Goal: Task Accomplishment & Management: Manage account settings

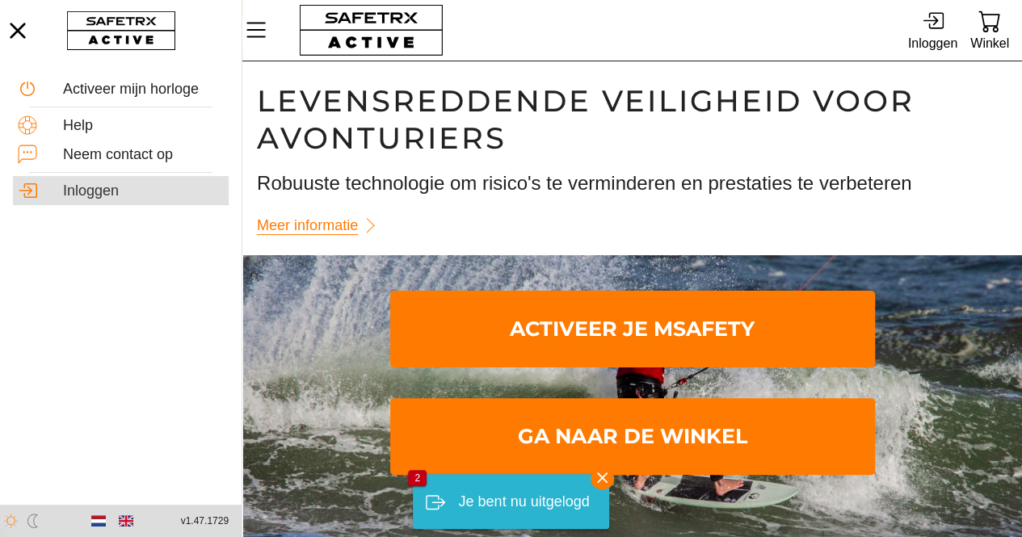
click at [96, 195] on div "Inloggen" at bounding box center [143, 192] width 161 height 18
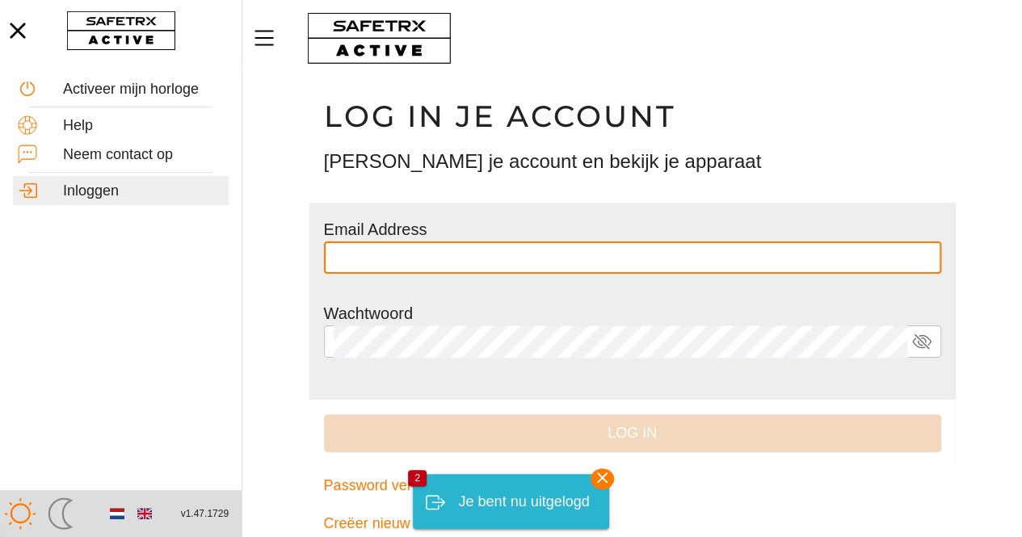
type input "**********"
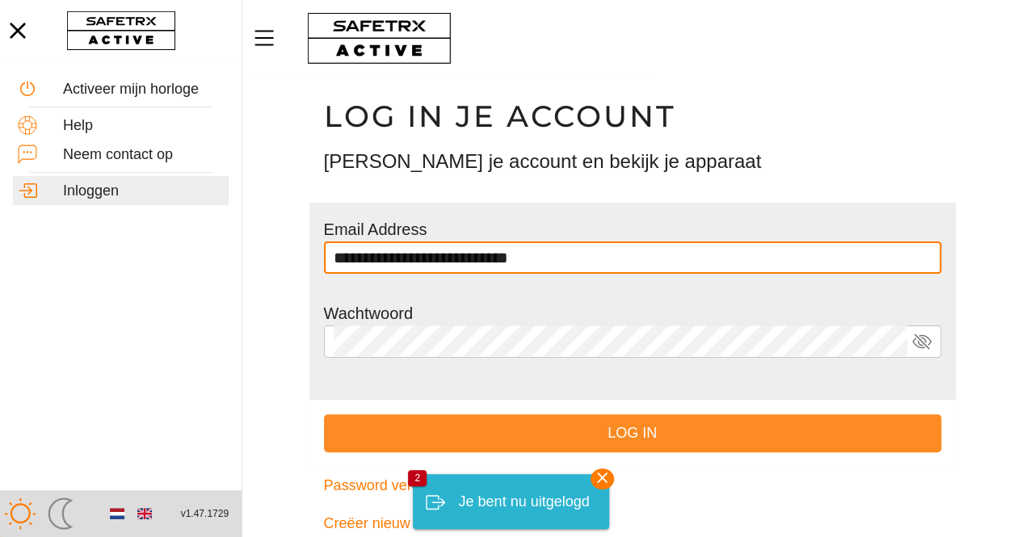
click at [569, 427] on span "Log in" at bounding box center [632, 433] width 591 height 25
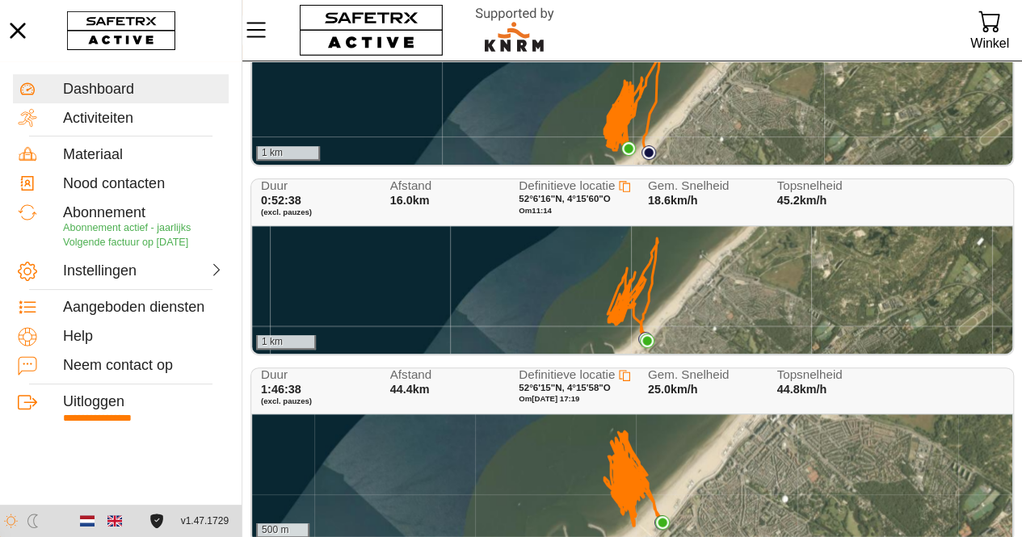
scroll to position [81, 0]
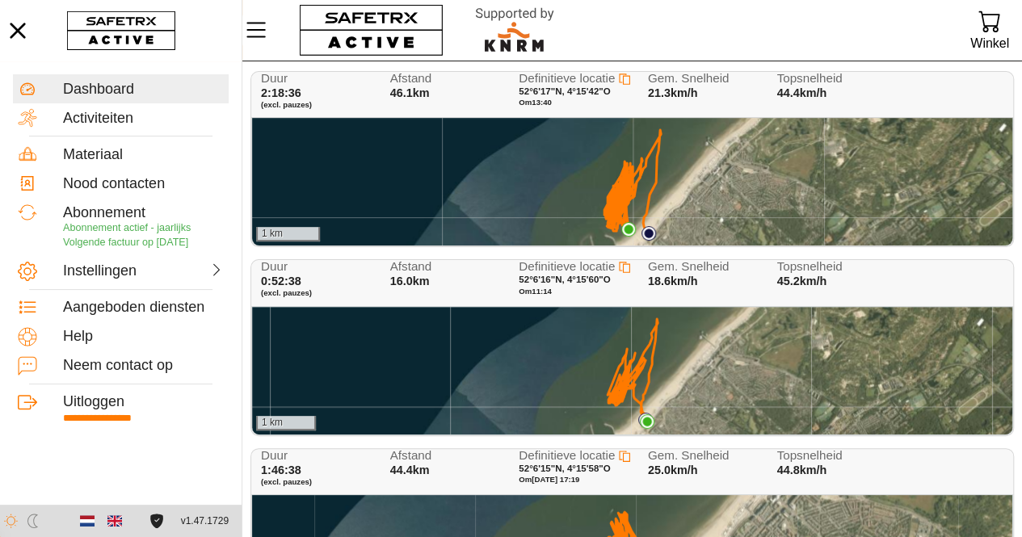
click at [659, 187] on div "1 km" at bounding box center [632, 182] width 760 height 128
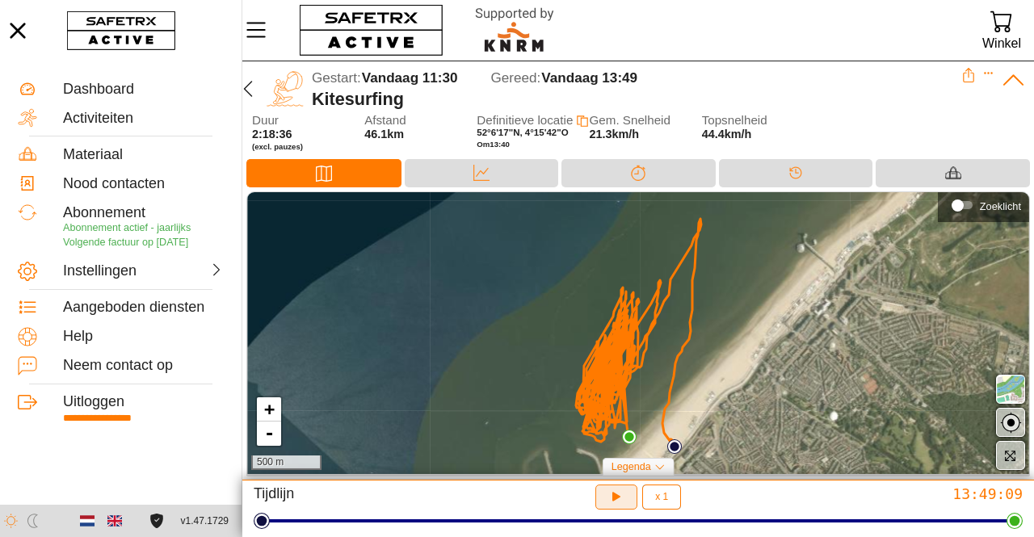
click at [621, 498] on icon "button" at bounding box center [616, 497] width 17 height 17
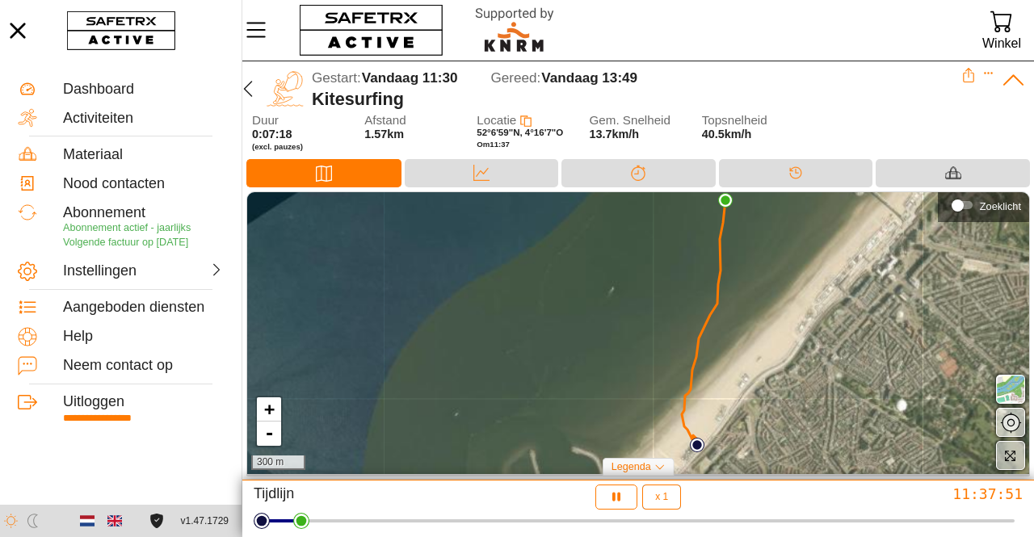
click at [1008, 460] on icon "button" at bounding box center [1010, 456] width 14 height 14
